Goal: Task Accomplishment & Management: Use online tool/utility

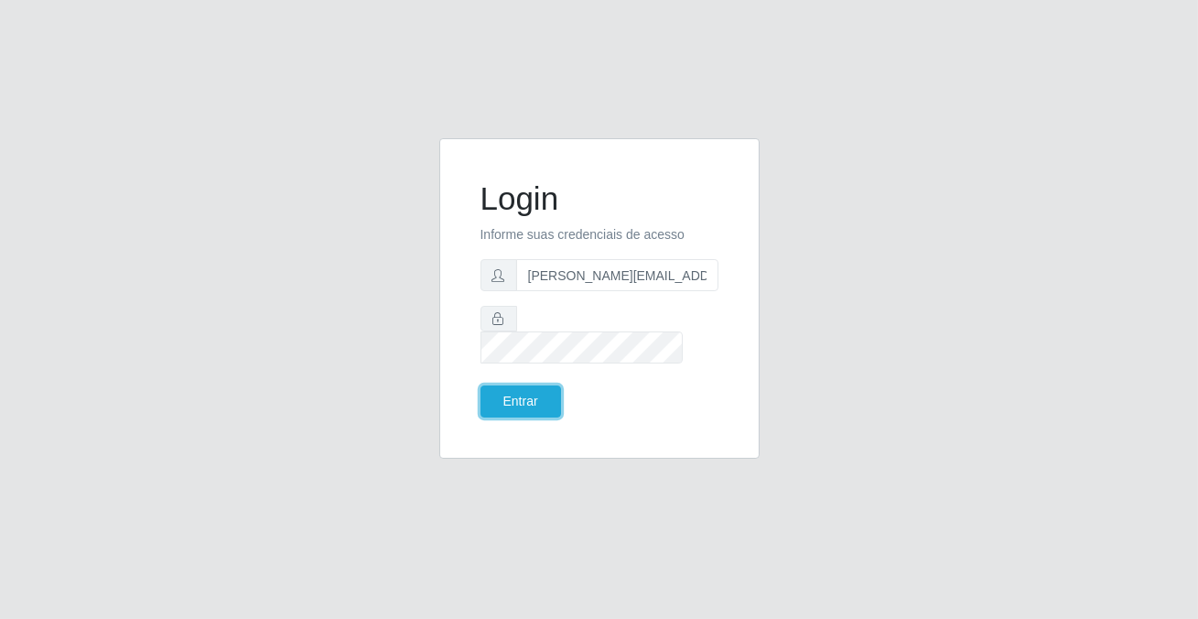
click at [545, 389] on button "Entrar" at bounding box center [520, 401] width 81 height 32
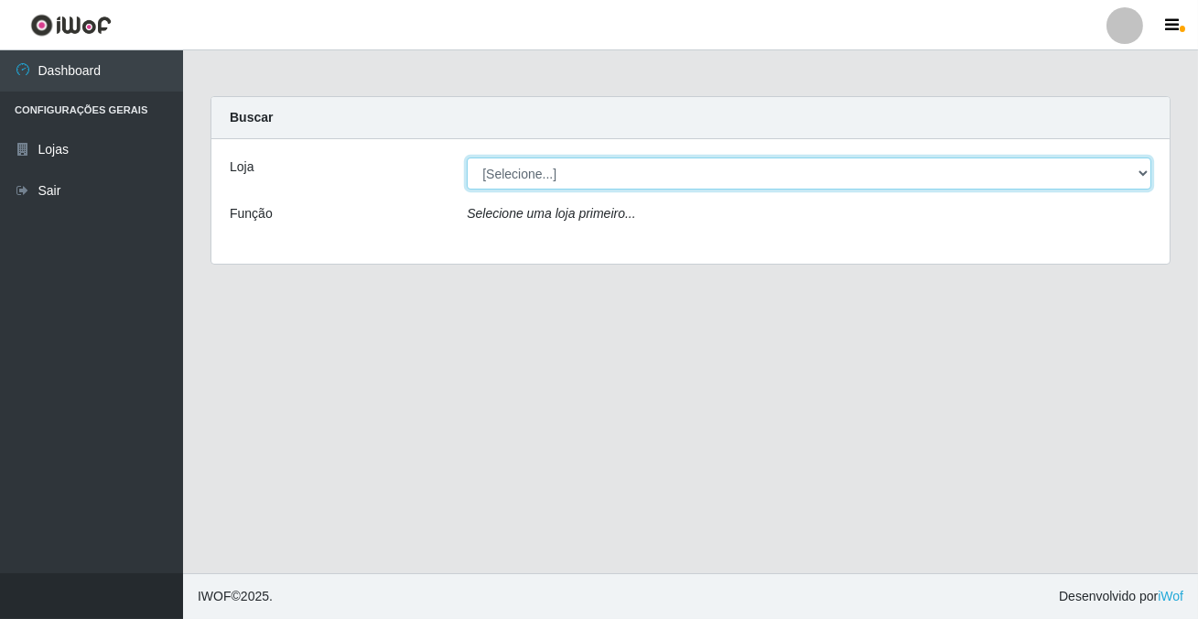
click at [530, 172] on select "[Selecione...] Rede Potiguar 2 - Macaíba" at bounding box center [809, 173] width 684 height 32
select select "101"
click at [467, 157] on select "[Selecione...] Rede Potiguar 2 - Macaíba" at bounding box center [809, 173] width 684 height 32
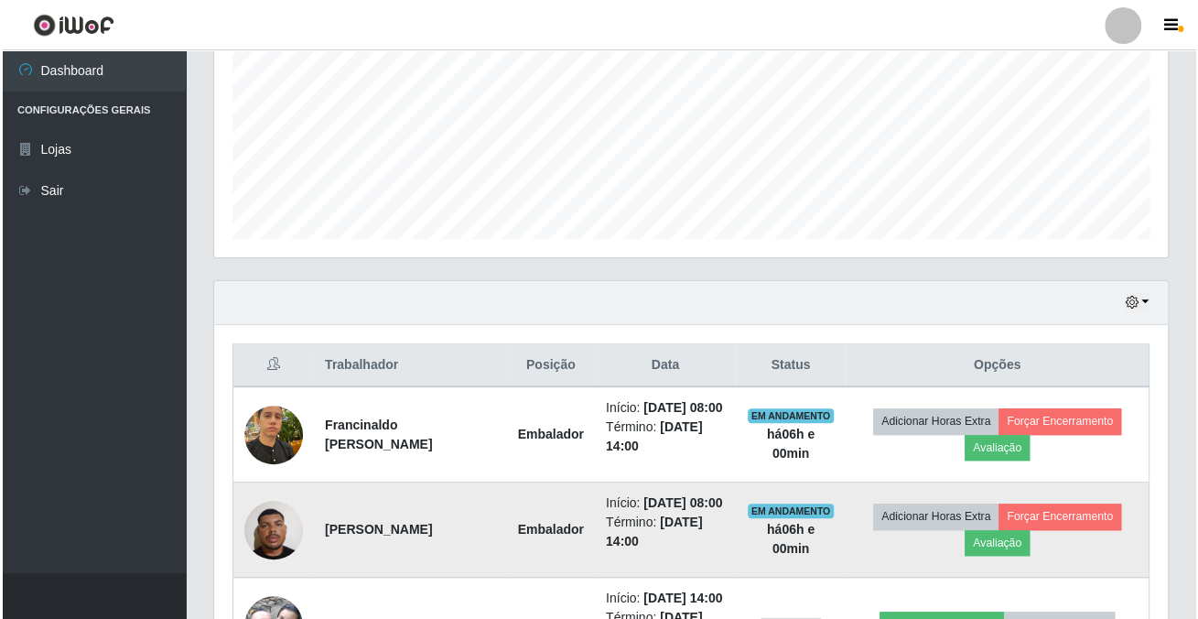
scroll to position [665, 0]
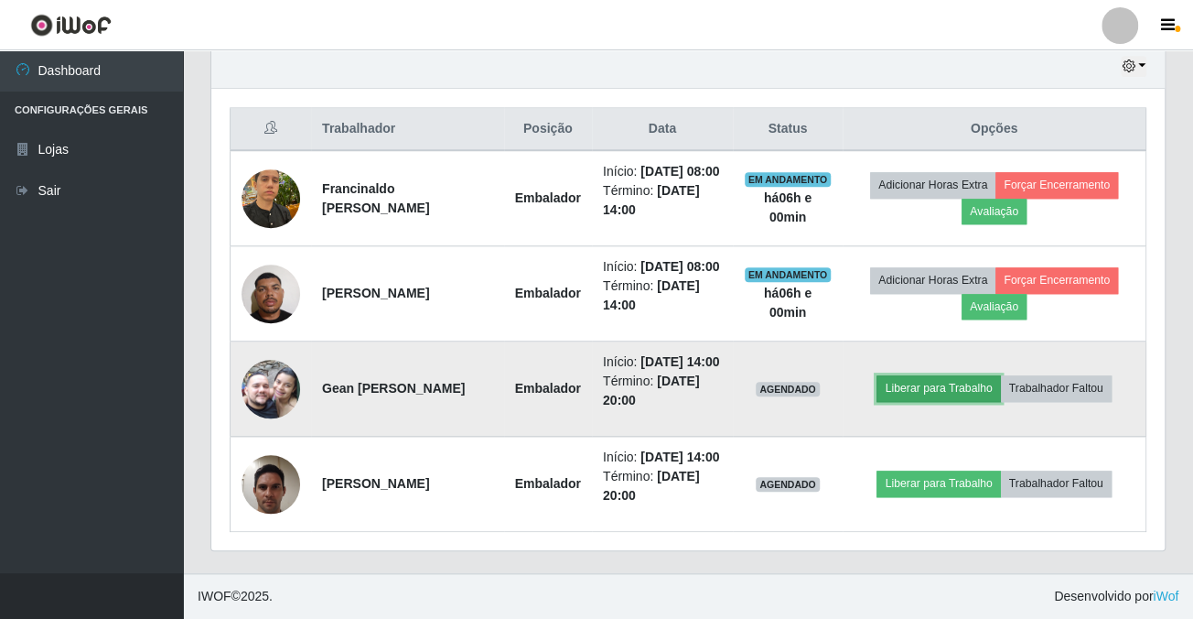
click at [932, 401] on button "Liberar para Trabalho" at bounding box center [939, 388] width 124 height 26
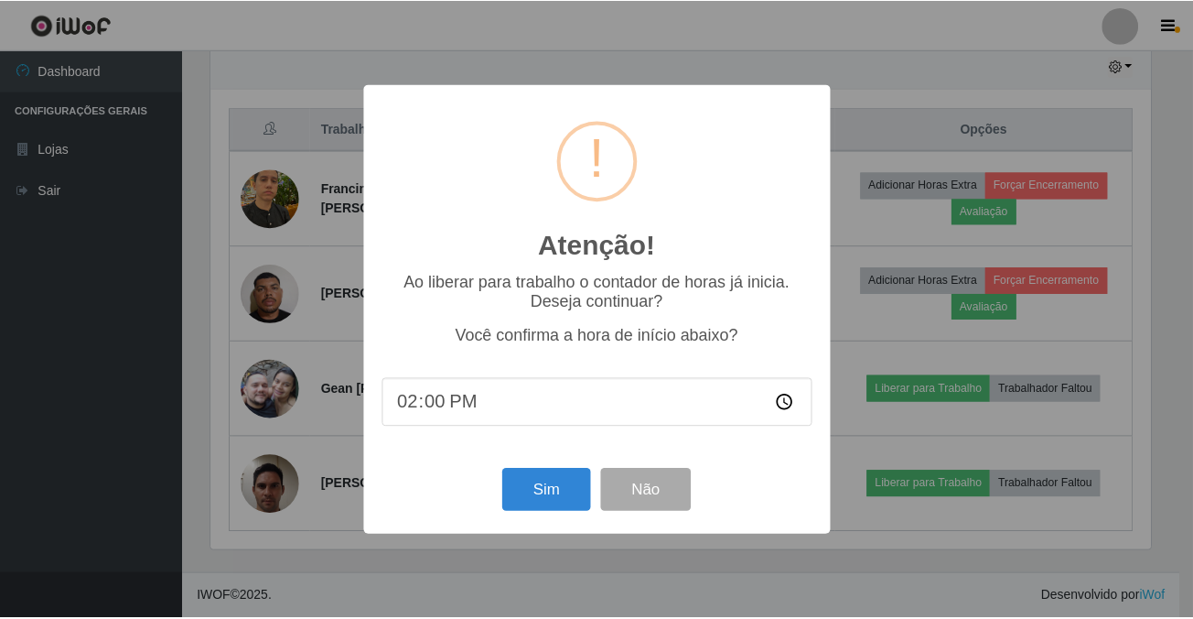
scroll to position [380, 943]
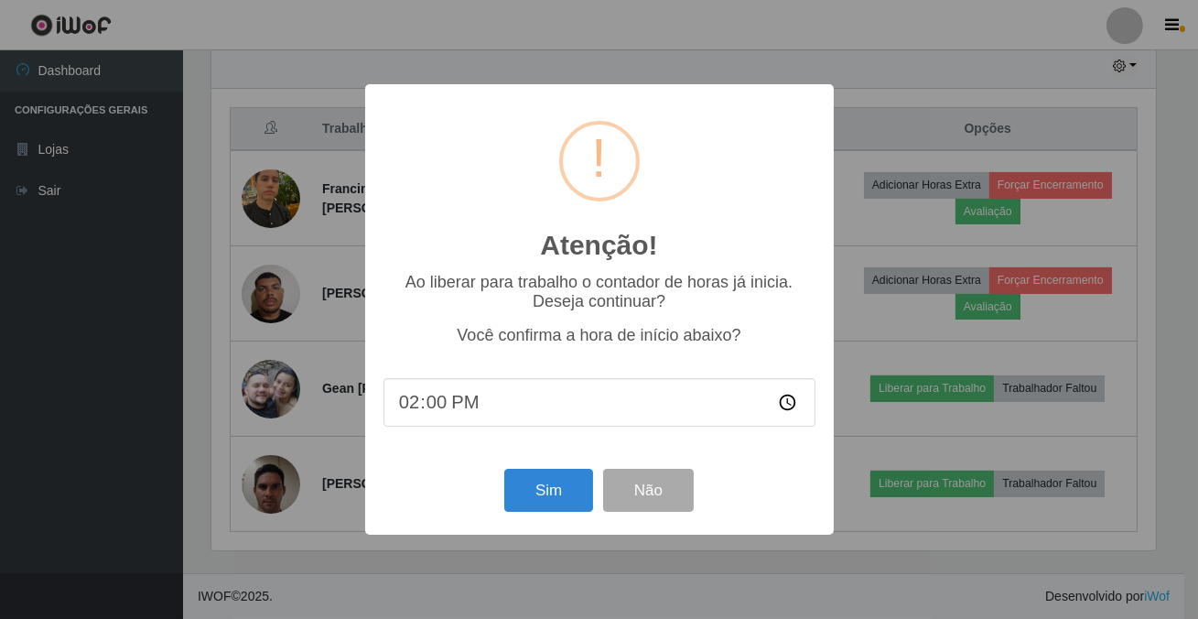
drag, startPoint x: 943, startPoint y: 375, endPoint x: 909, endPoint y: 375, distance: 34.8
click at [942, 375] on div "Atenção! × Ao liberar para trabalho o contador de horas já inicia. Deseja conti…" at bounding box center [599, 309] width 1198 height 619
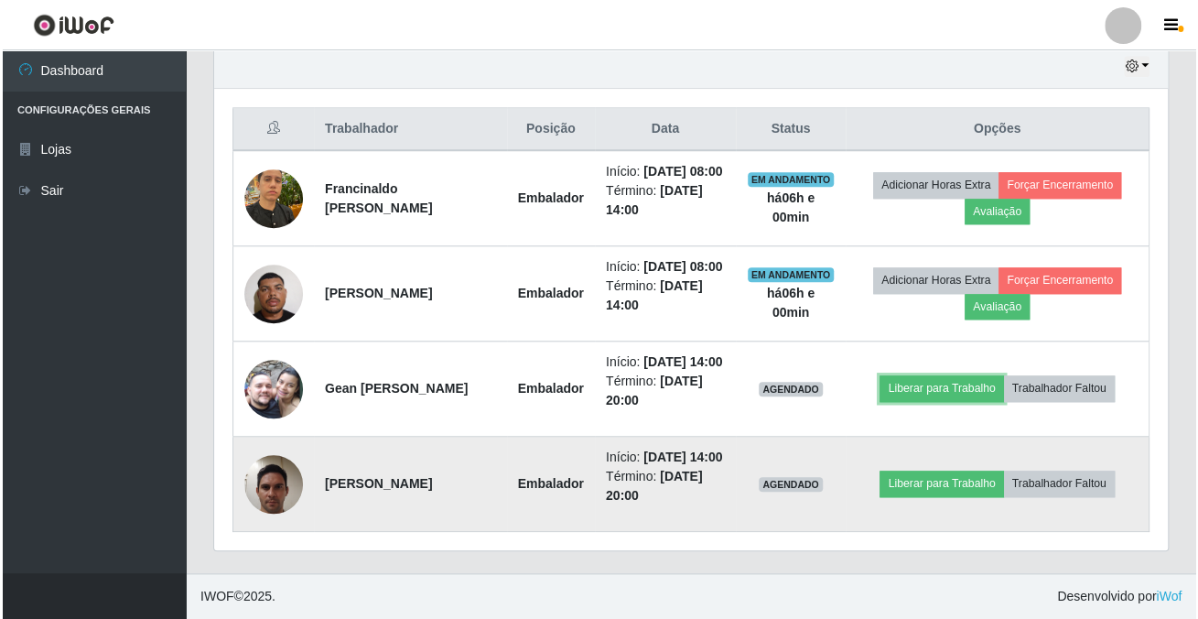
scroll to position [380, 953]
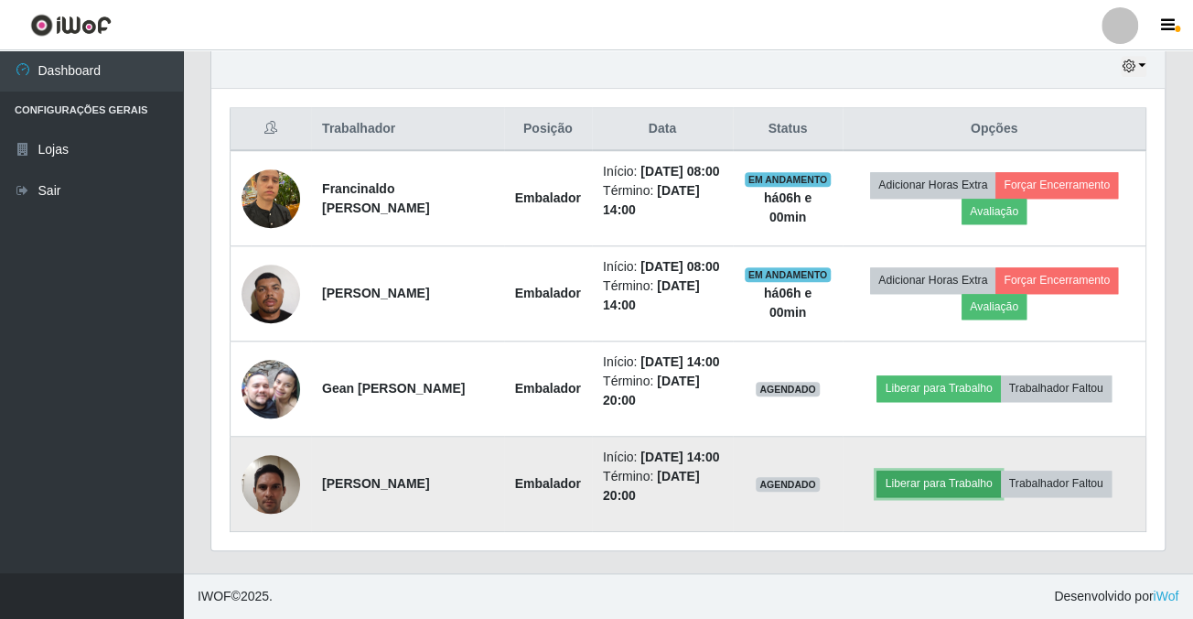
click at [930, 496] on button "Liberar para Trabalho" at bounding box center [939, 483] width 124 height 26
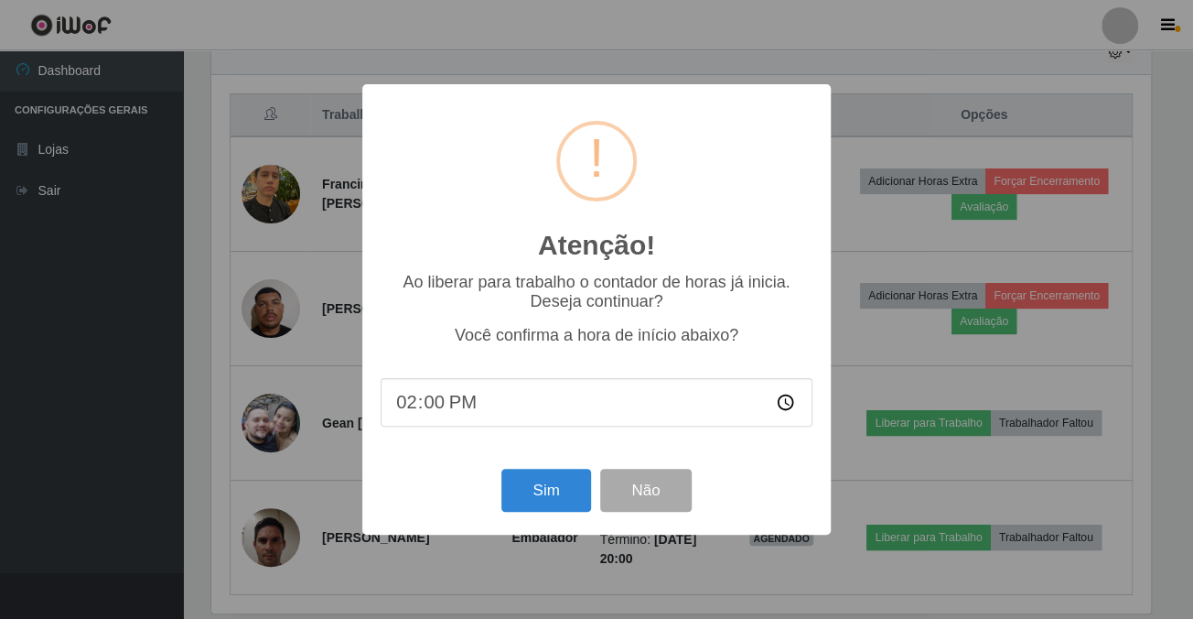
scroll to position [380, 943]
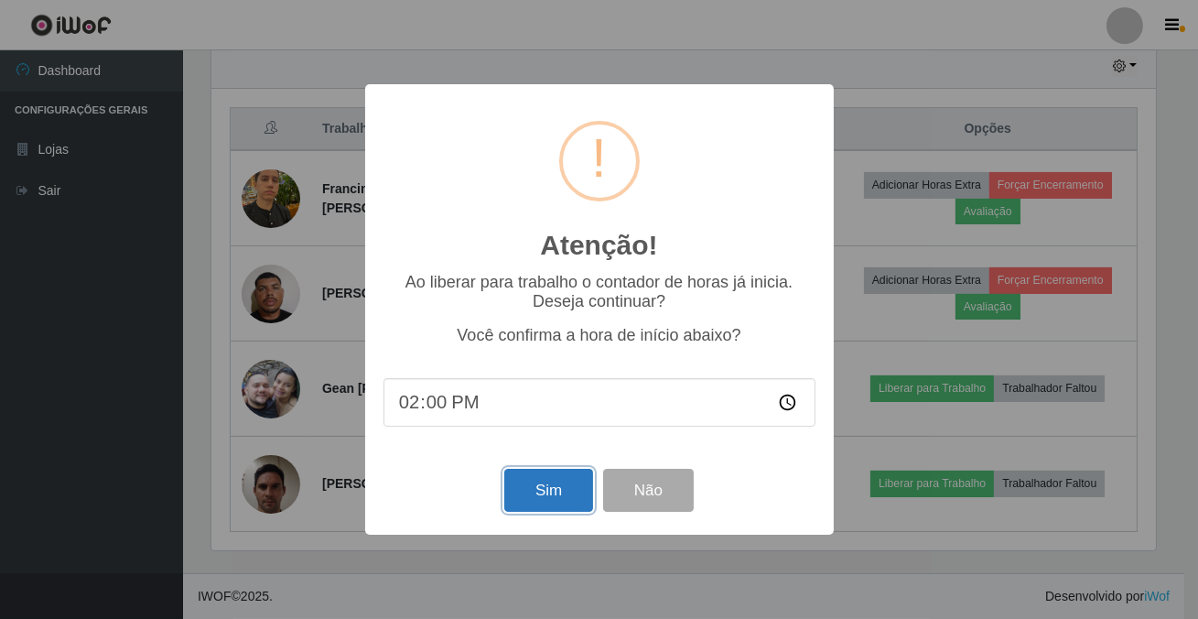
click at [553, 493] on button "Sim" at bounding box center [548, 489] width 89 height 43
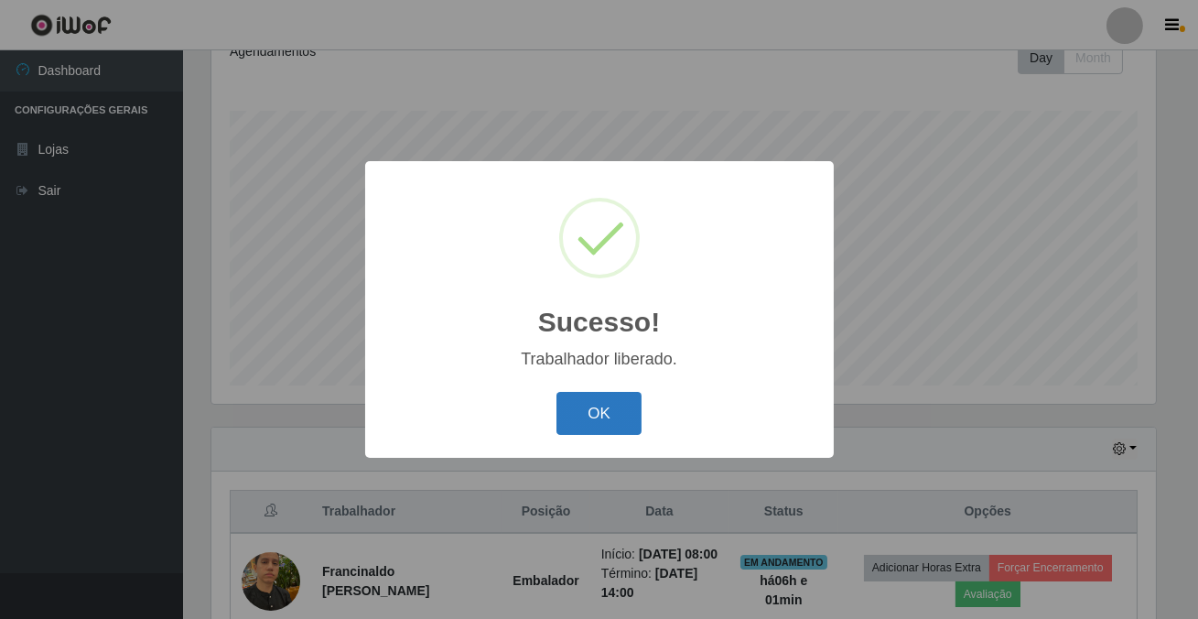
click at [613, 403] on button "OK" at bounding box center [598, 413] width 85 height 43
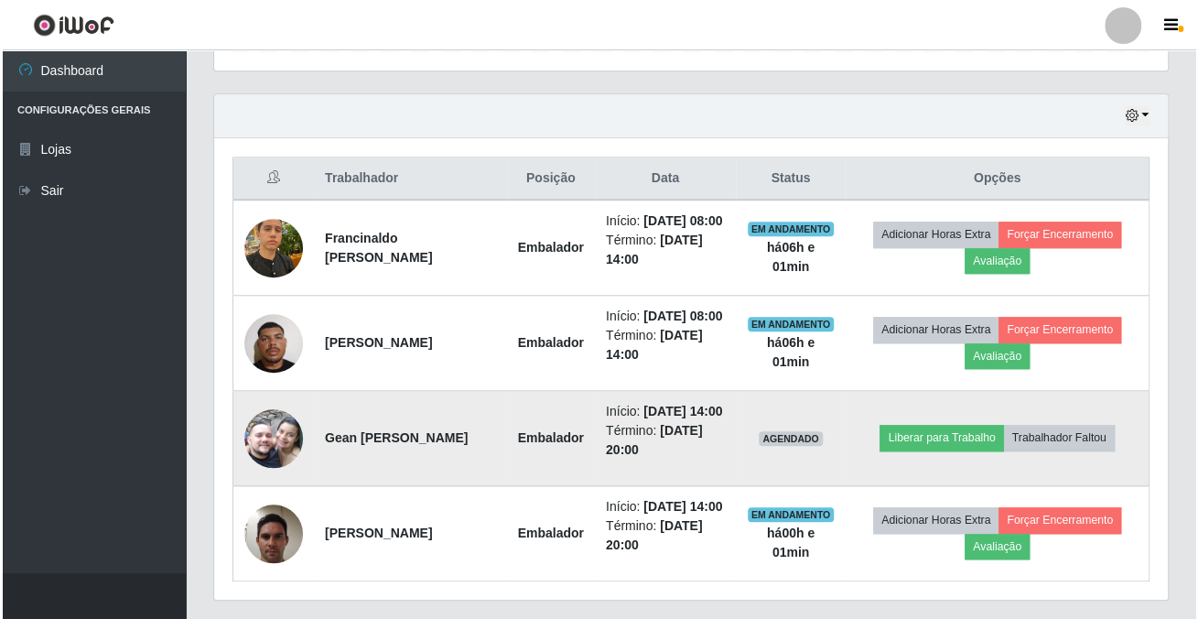
scroll to position [726, 0]
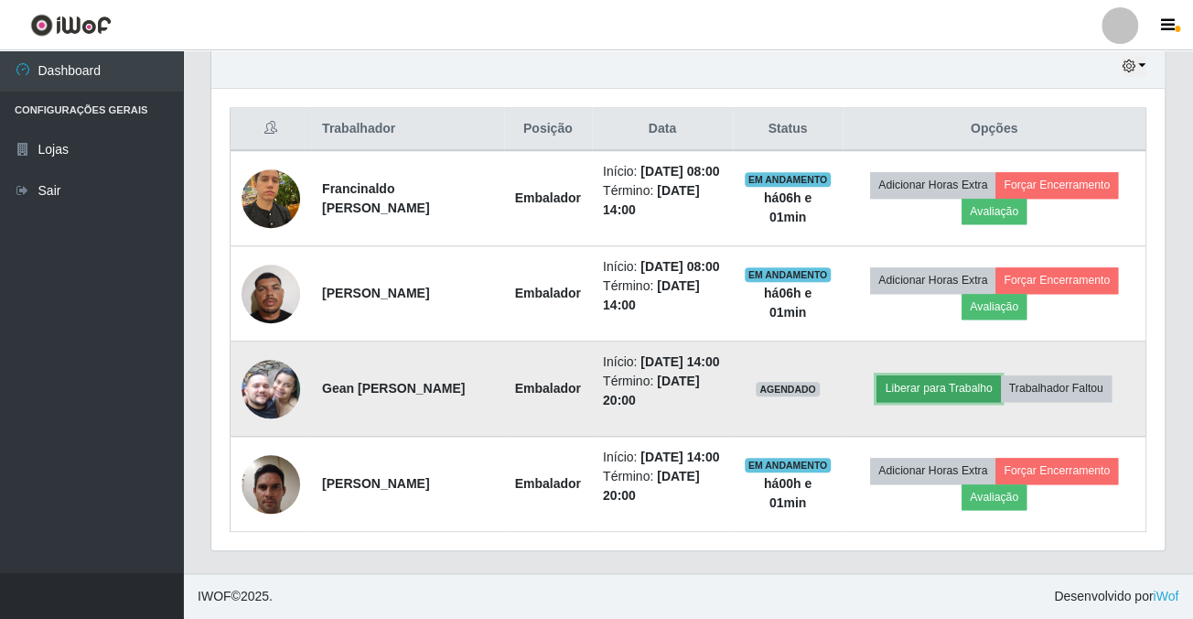
click at [957, 375] on button "Liberar para Trabalho" at bounding box center [939, 388] width 124 height 26
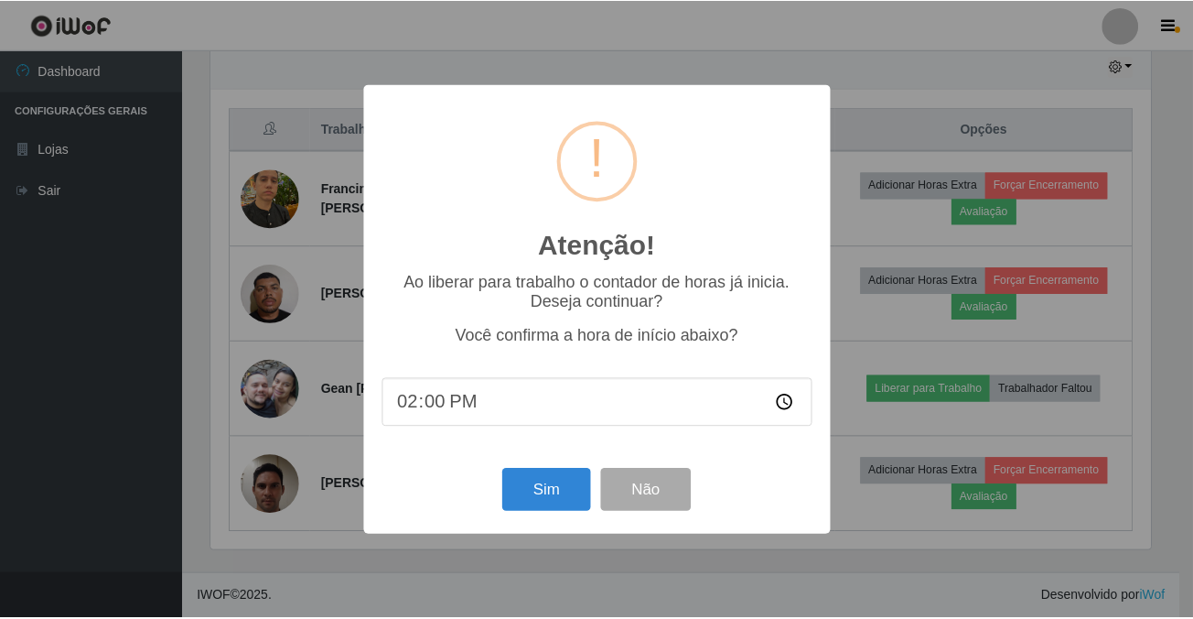
scroll to position [380, 943]
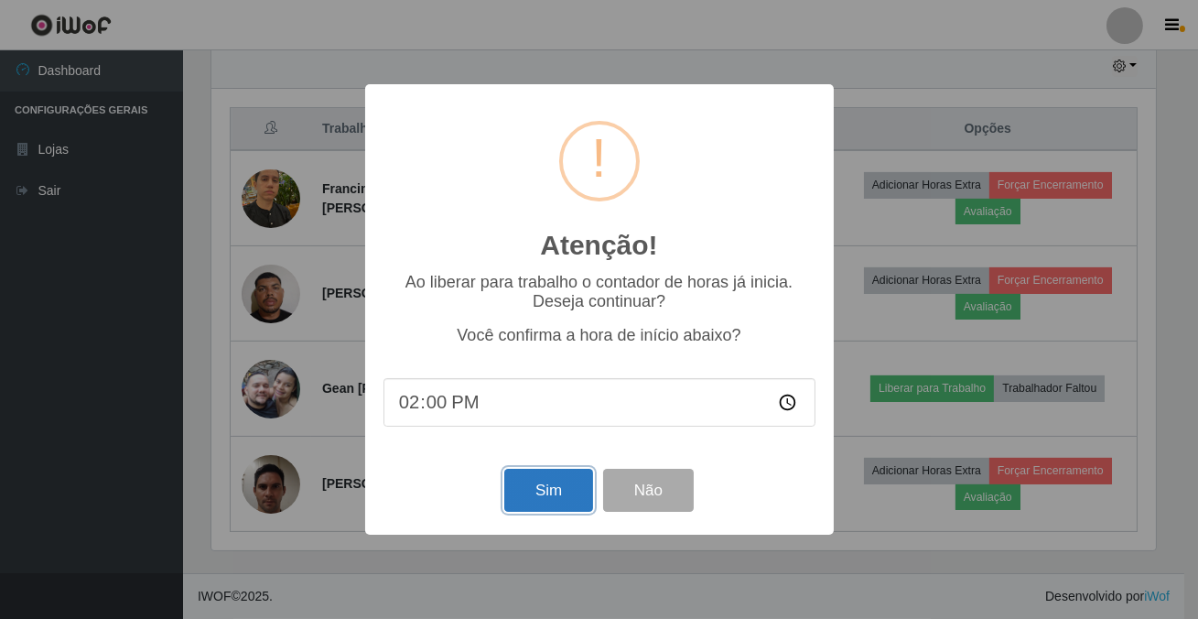
click at [544, 495] on button "Sim" at bounding box center [548, 489] width 89 height 43
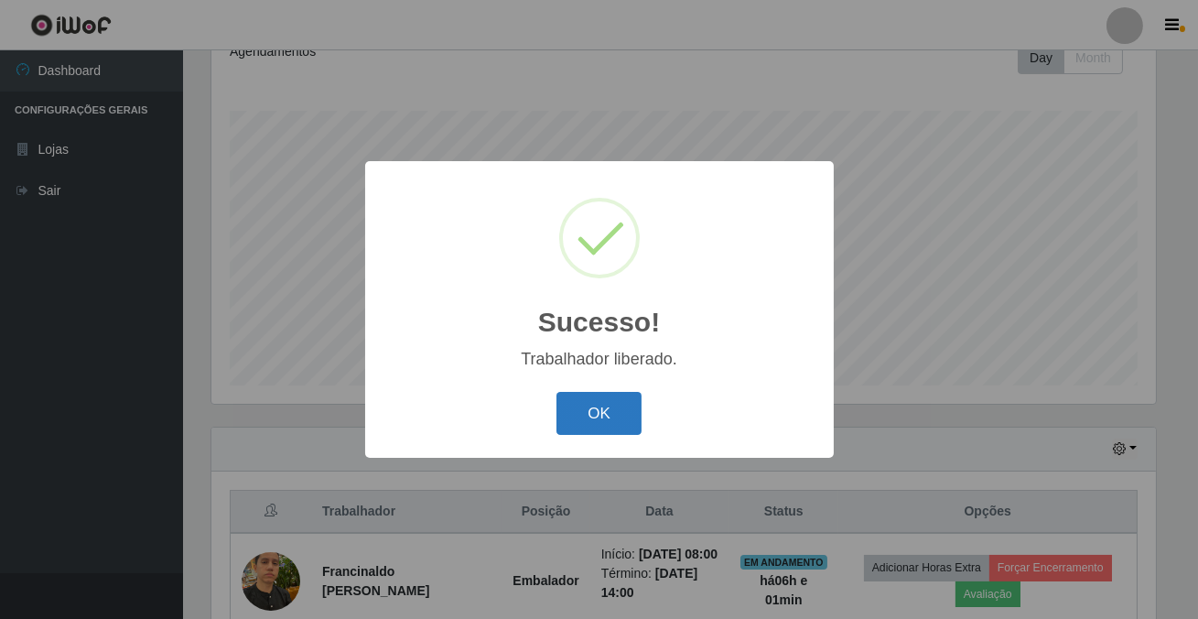
click at [584, 414] on button "OK" at bounding box center [598, 413] width 85 height 43
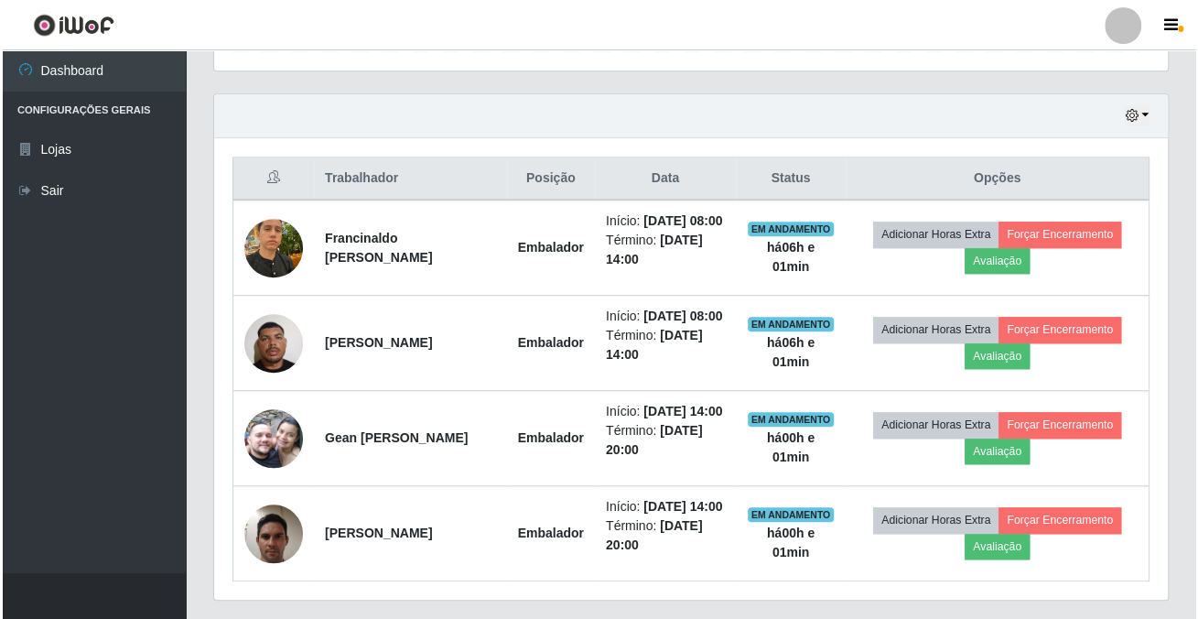
scroll to position [380, 953]
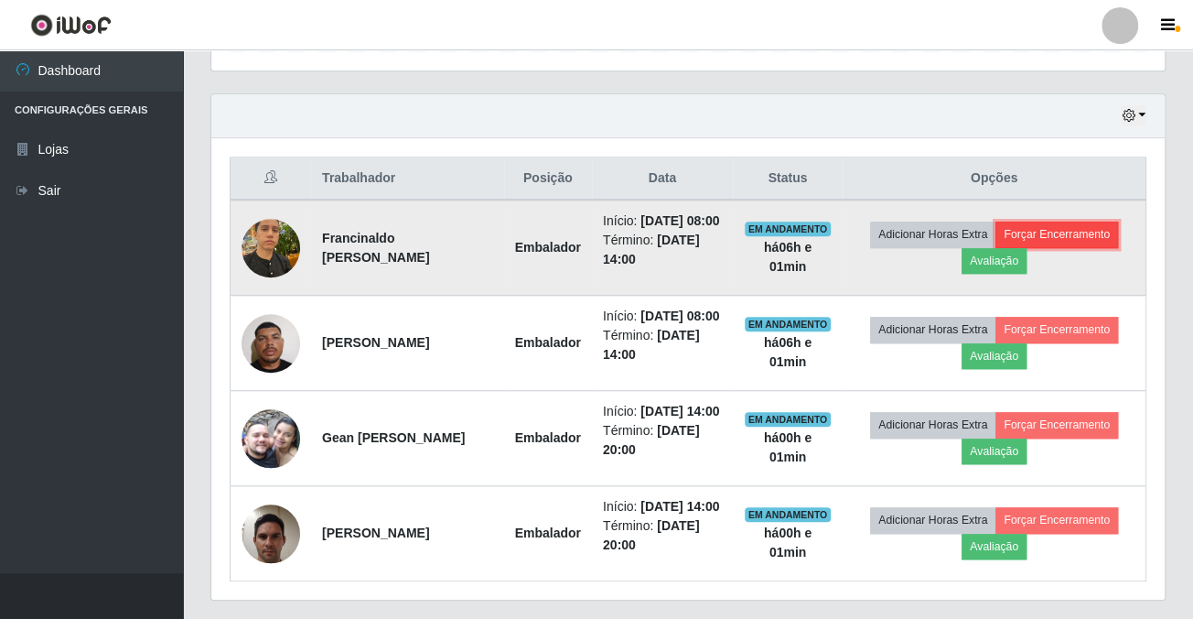
click at [1030, 242] on button "Forçar Encerramento" at bounding box center [1057, 234] width 123 height 26
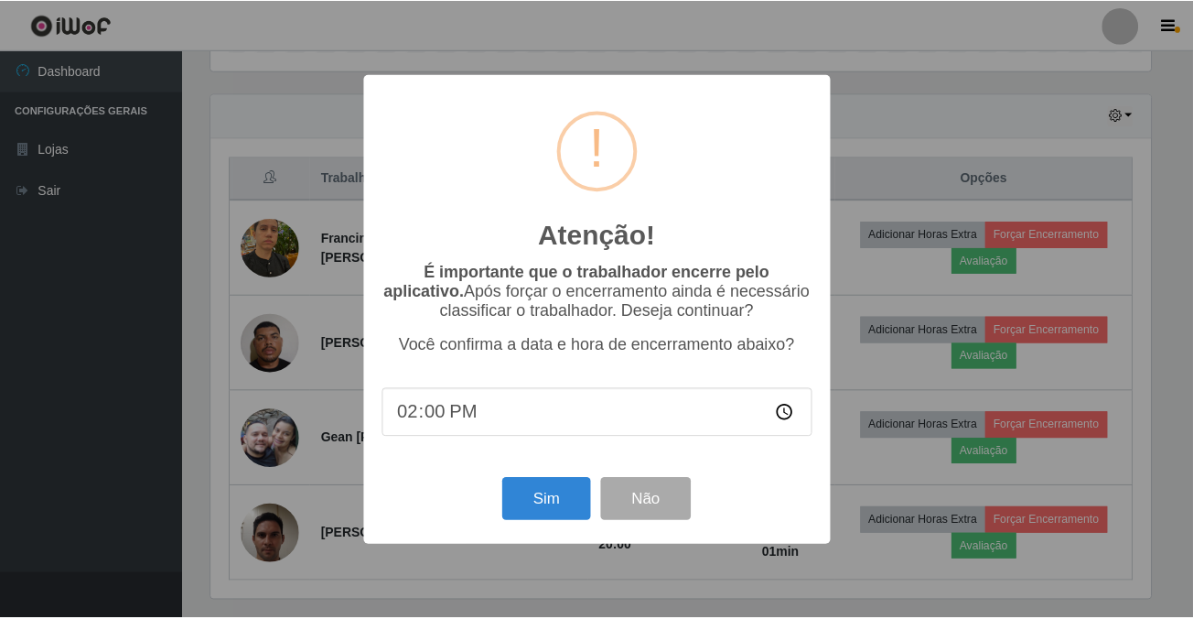
scroll to position [0, 0]
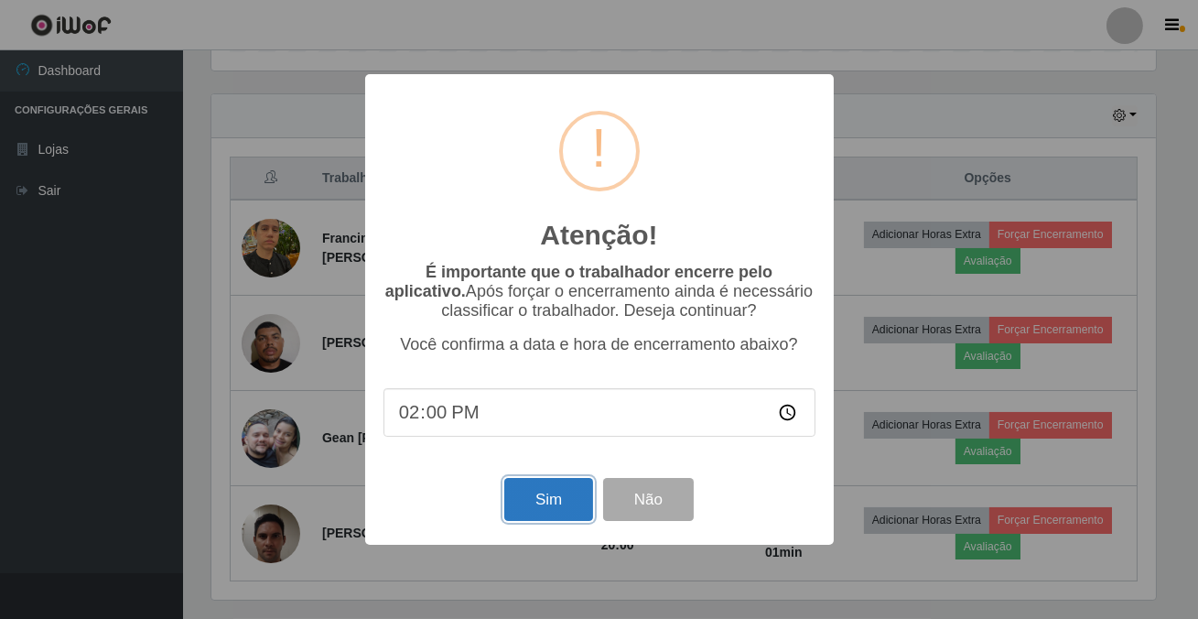
click at [548, 497] on button "Sim" at bounding box center [548, 499] width 89 height 43
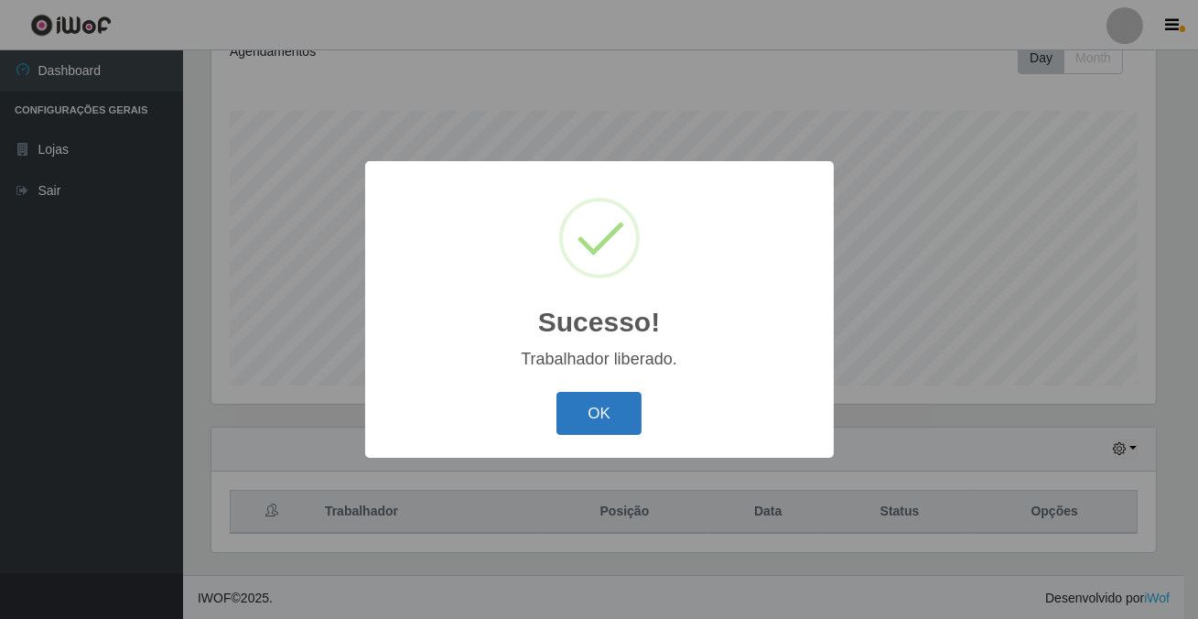
click at [587, 416] on button "OK" at bounding box center [598, 413] width 85 height 43
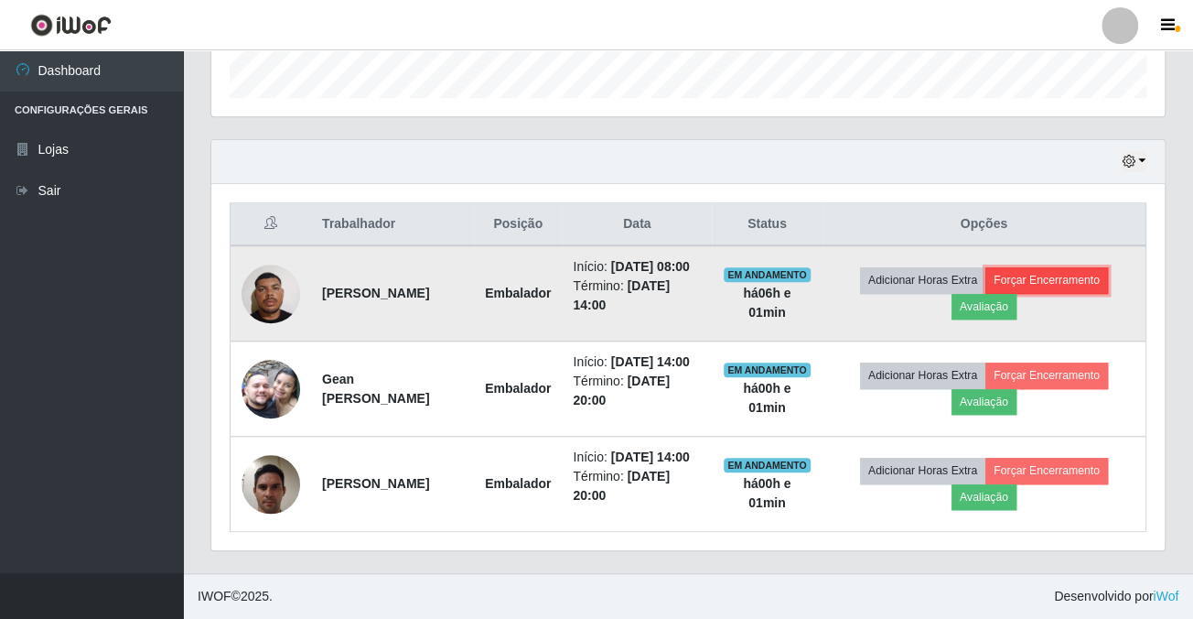
click at [1063, 267] on button "Forçar Encerramento" at bounding box center [1046, 280] width 123 height 26
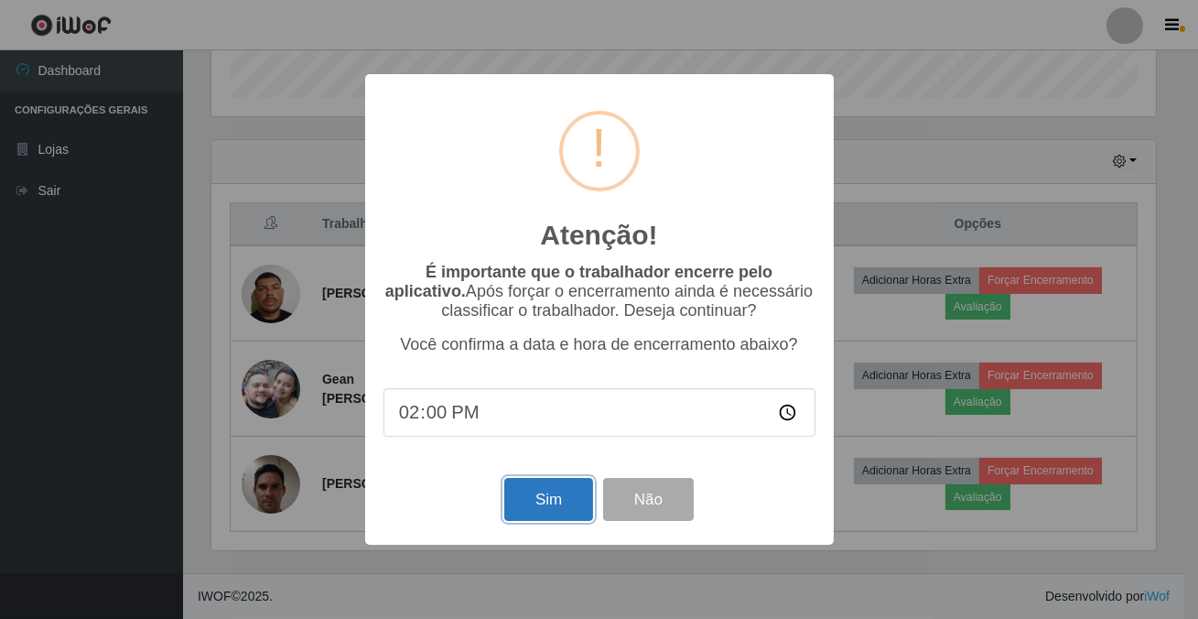
click at [533, 494] on button "Sim" at bounding box center [548, 499] width 89 height 43
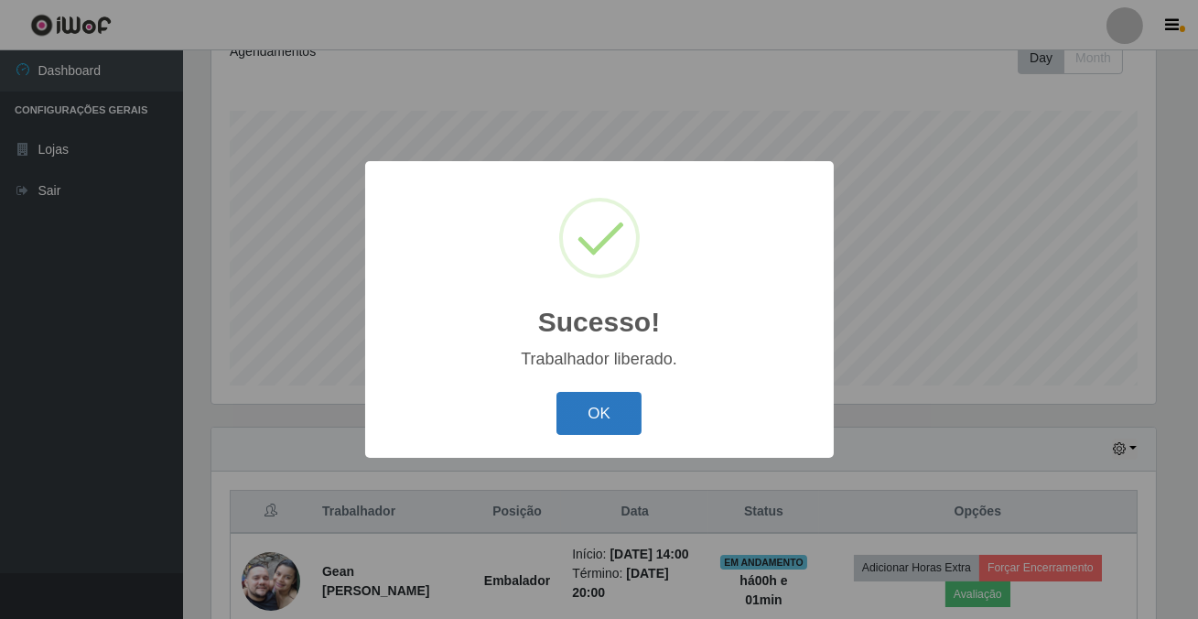
click at [574, 420] on button "OK" at bounding box center [598, 413] width 85 height 43
